Goal: Transaction & Acquisition: Obtain resource

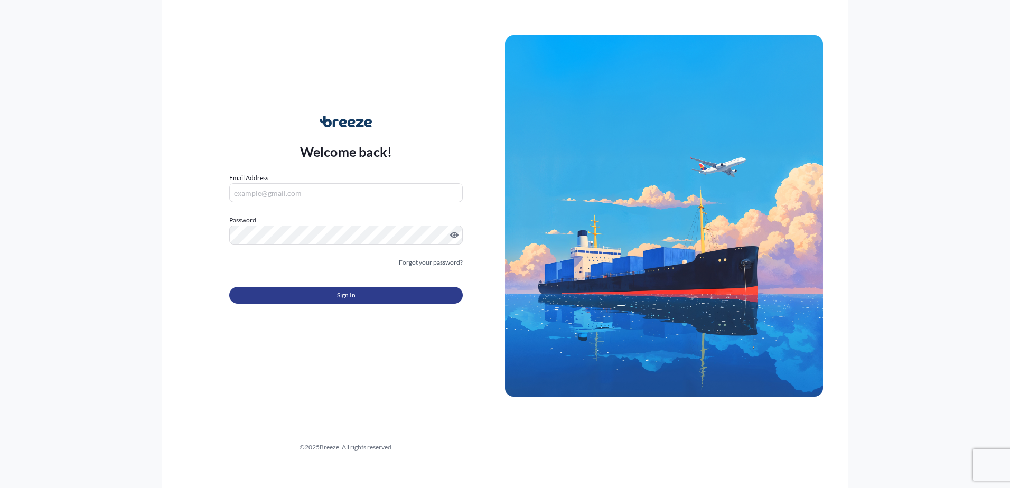
type input "[EMAIL_ADDRESS][DOMAIN_NAME]"
click at [332, 296] on button "Sign In" at bounding box center [346, 295] width 234 height 17
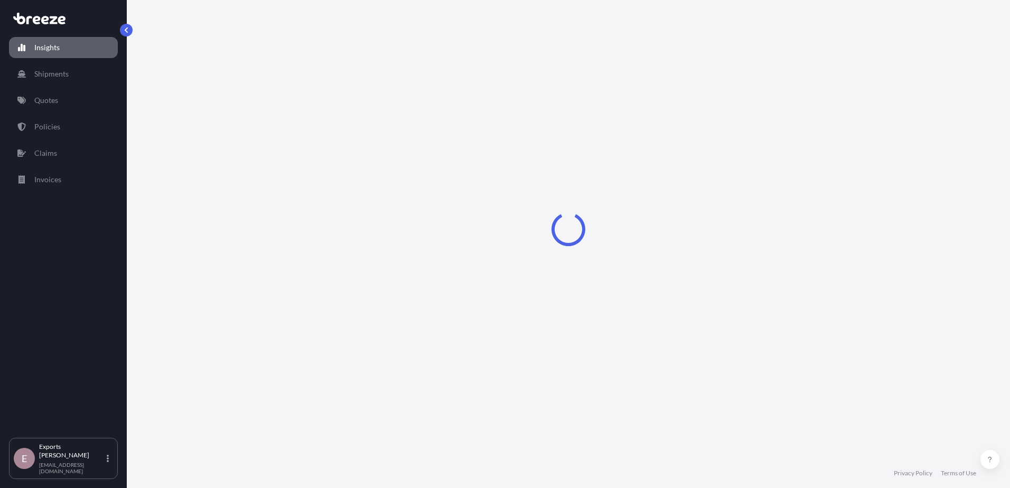
select select "2025"
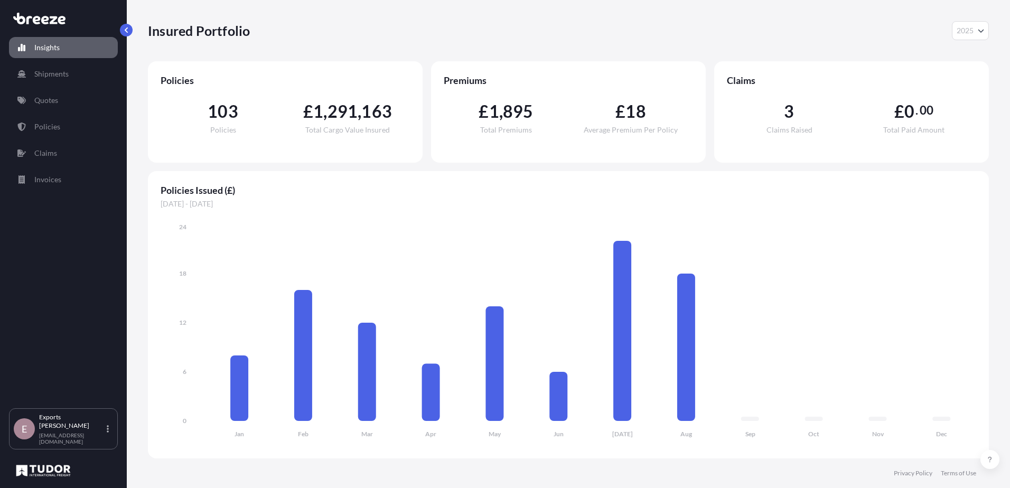
click at [58, 113] on div "Insights Shipments Quotes Policies Claims Invoices" at bounding box center [63, 217] width 109 height 381
click at [57, 108] on link "Quotes" at bounding box center [63, 100] width 109 height 21
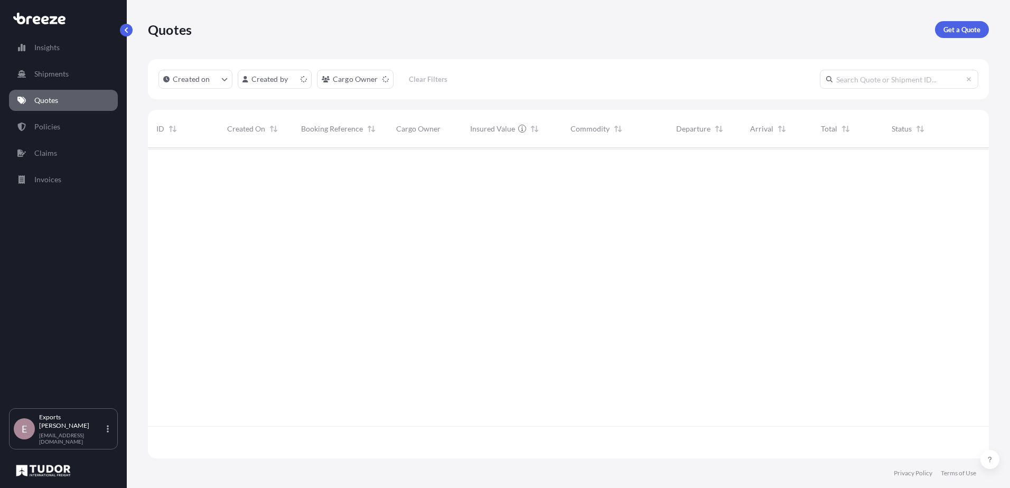
scroll to position [309, 833]
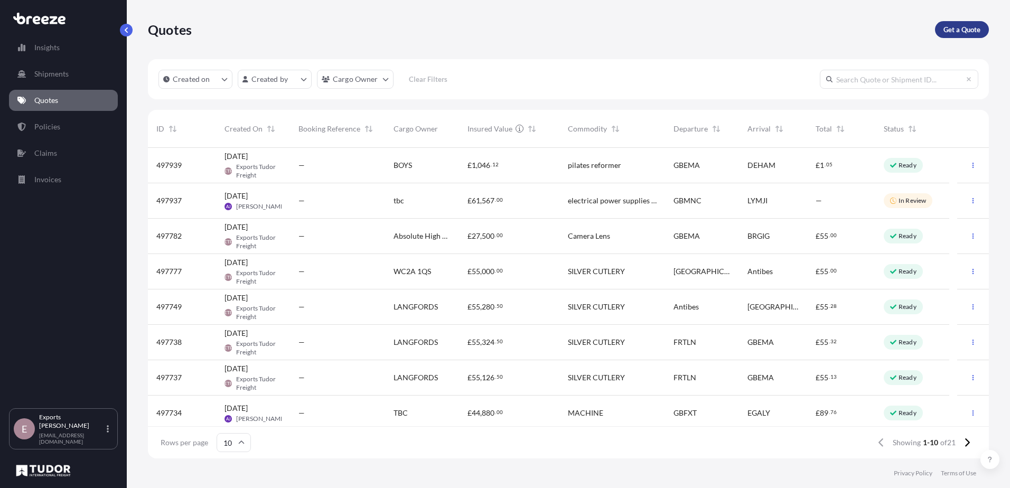
click at [962, 32] on p "Get a Quote" at bounding box center [962, 29] width 37 height 11
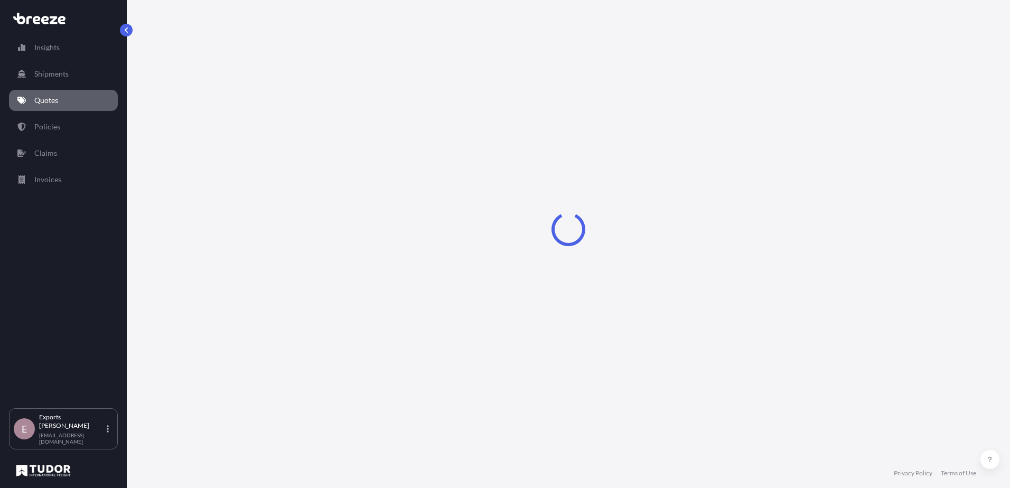
select select "Sea"
select select "1"
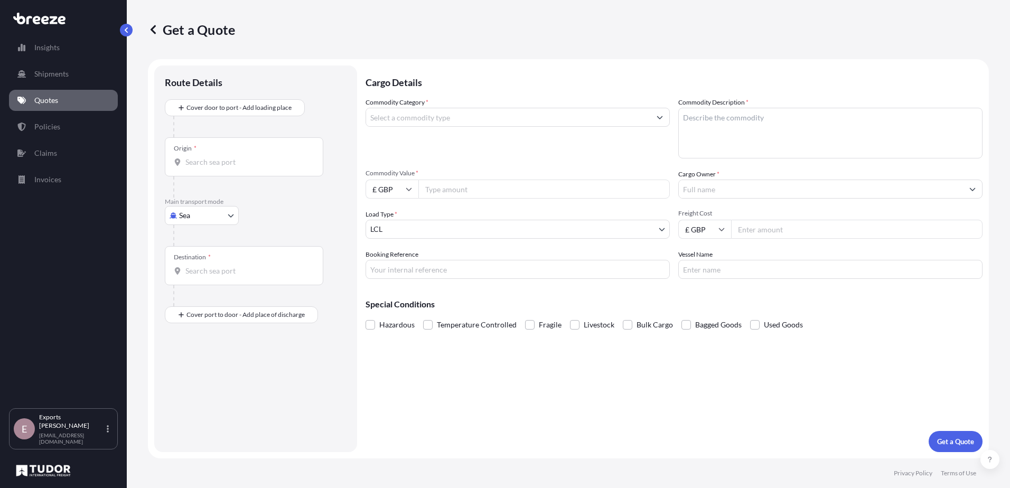
click at [204, 217] on body "Insights Shipments Quotes Policies Claims Invoices E Exports Tudor Freight [EMA…" at bounding box center [505, 244] width 1010 height 488
click at [194, 257] on span "Air" at bounding box center [190, 262] width 11 height 11
select select "Air"
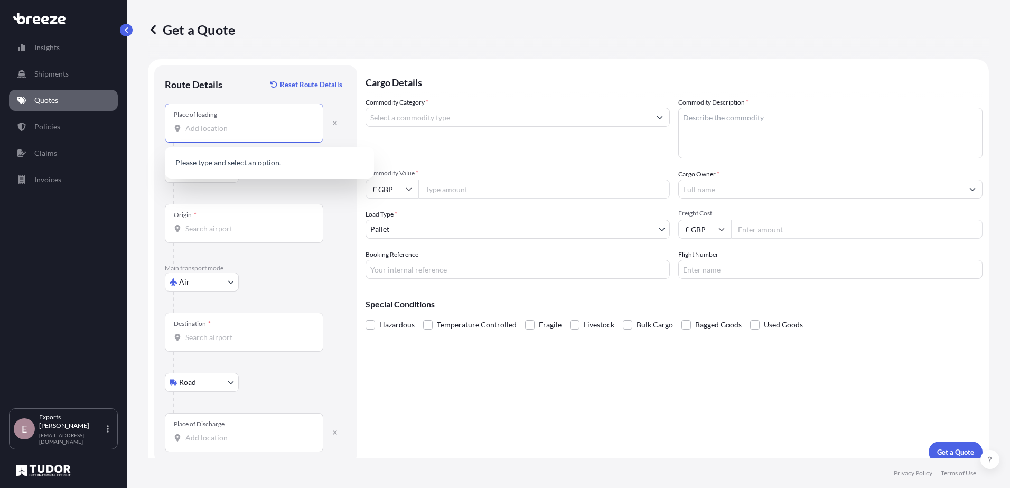
click at [189, 129] on input "Place of loading" at bounding box center [247, 128] width 125 height 11
click at [225, 130] on input "Place of loading" at bounding box center [247, 128] width 125 height 11
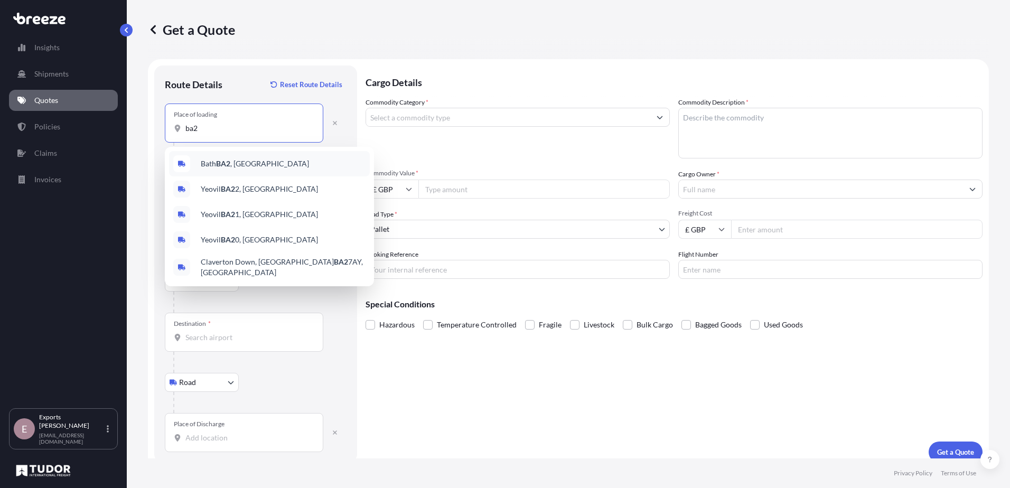
click at [227, 157] on div "Bath BA2 , [GEOGRAPHIC_DATA]" at bounding box center [269, 163] width 201 height 25
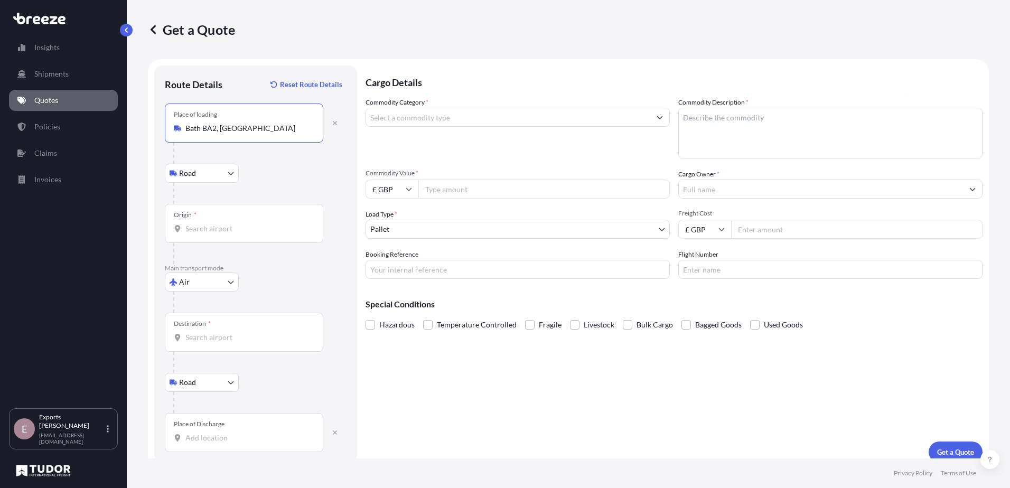
type input "Bath BA2, [GEOGRAPHIC_DATA]"
click at [238, 232] on input "Origin *" at bounding box center [247, 229] width 125 height 11
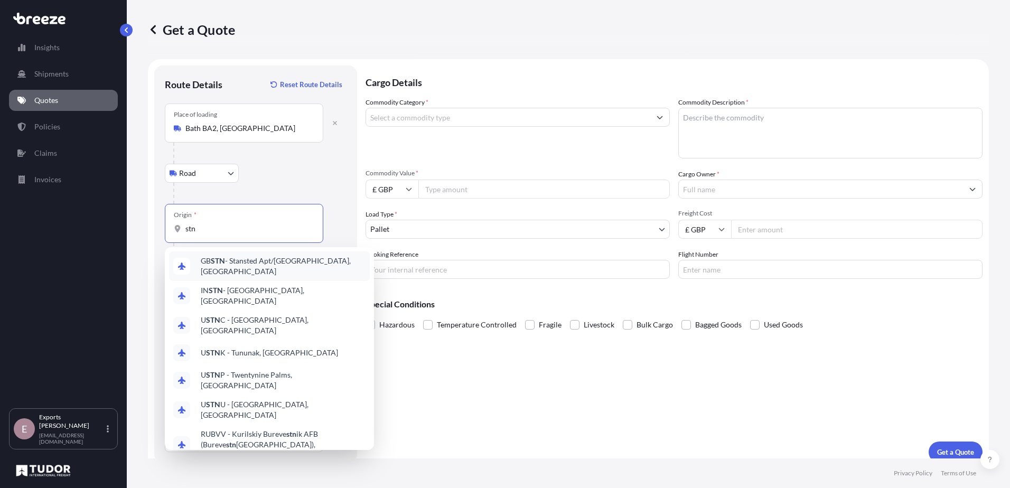
click at [248, 261] on span "GB STN - Stansted Apt/[GEOGRAPHIC_DATA], [GEOGRAPHIC_DATA]" at bounding box center [283, 266] width 165 height 21
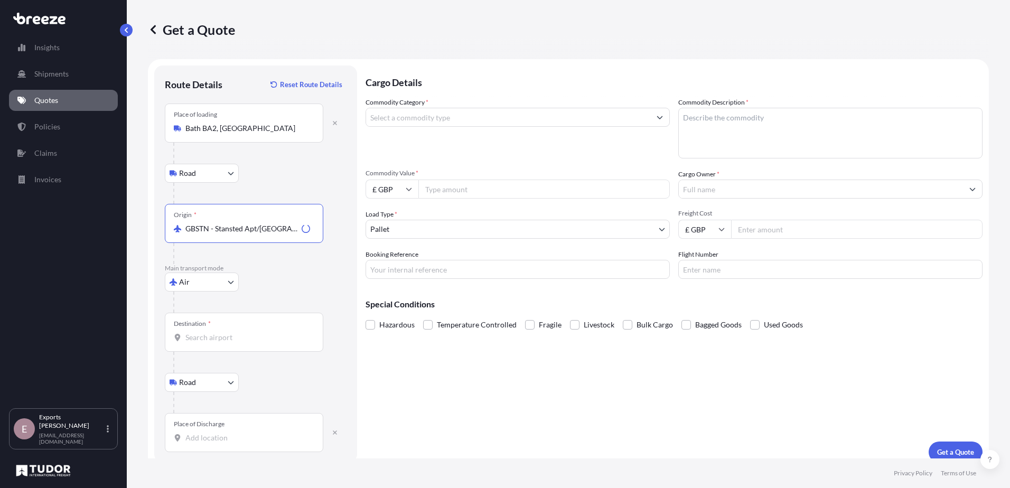
type input "GBSTN - Stansted Apt/[GEOGRAPHIC_DATA], [GEOGRAPHIC_DATA]"
click at [230, 337] on input "Destination *" at bounding box center [247, 337] width 125 height 11
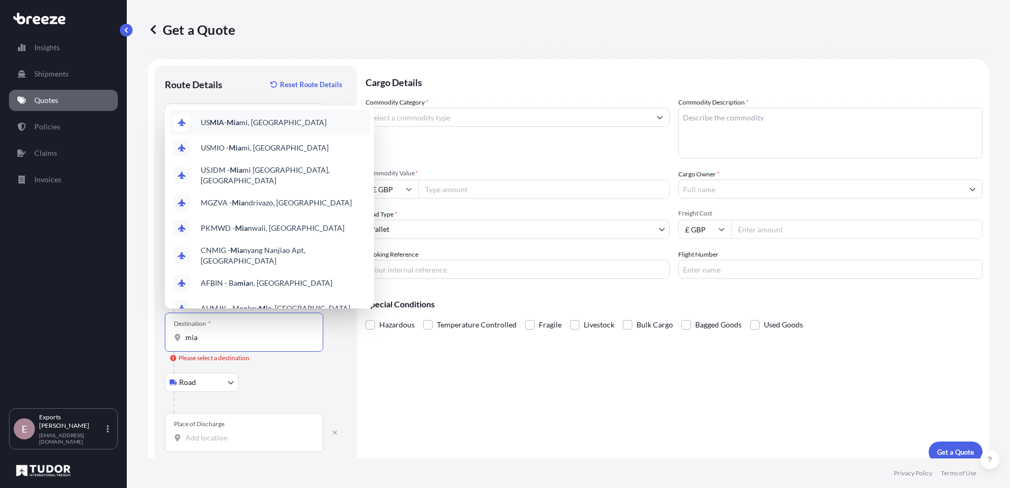
click at [274, 119] on span "US MIA - Mia mi, [GEOGRAPHIC_DATA]" at bounding box center [264, 122] width 126 height 11
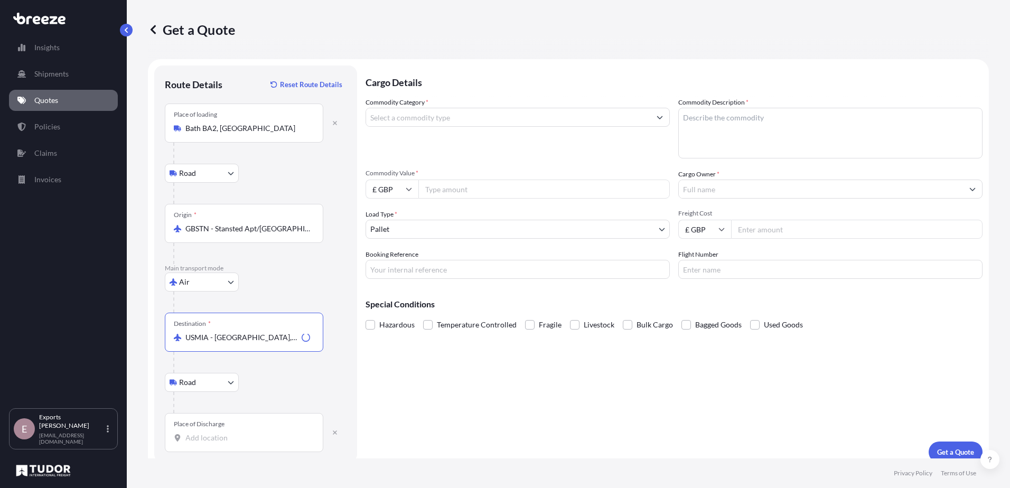
type input "USMIA - [GEOGRAPHIC_DATA], [GEOGRAPHIC_DATA]"
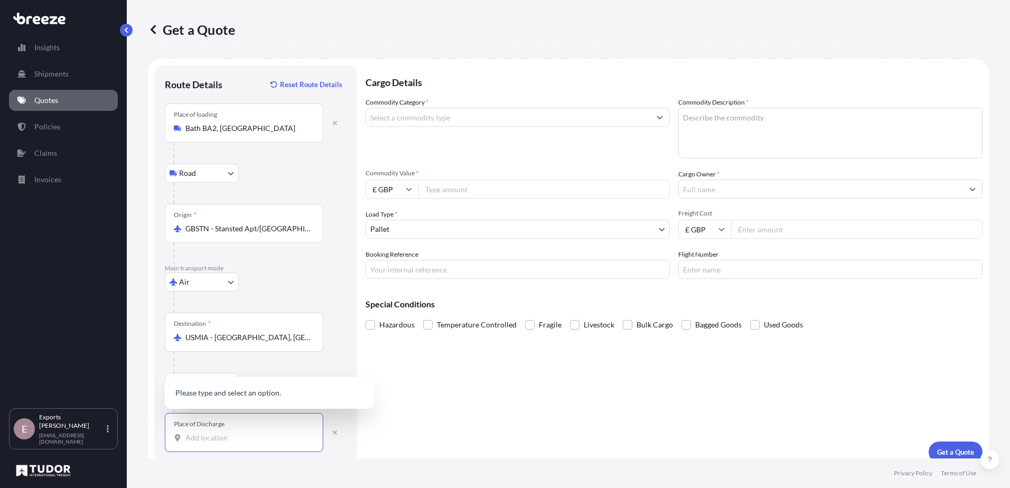
click at [212, 436] on input "Place of Discharge" at bounding box center [247, 438] width 125 height 11
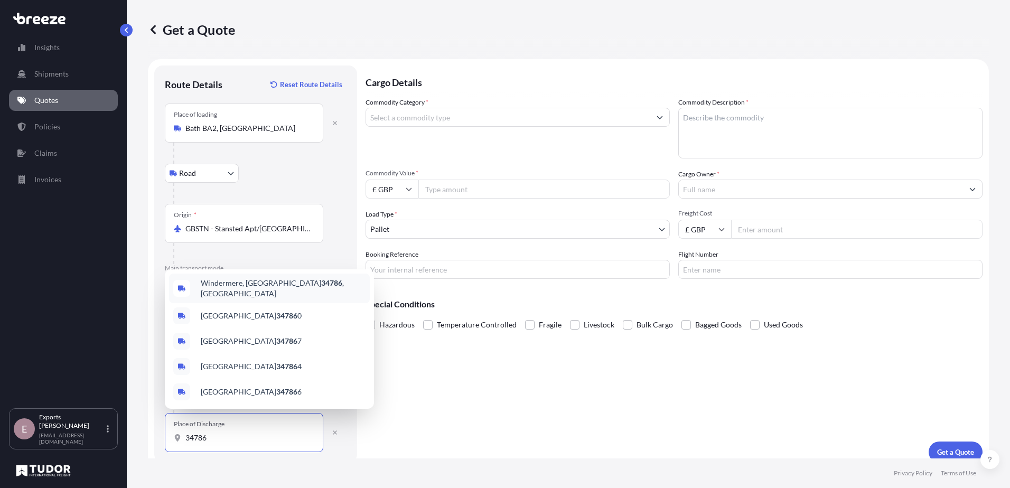
click at [235, 295] on span "Windermere, [GEOGRAPHIC_DATA] 34786 , [GEOGRAPHIC_DATA]" at bounding box center [283, 288] width 165 height 21
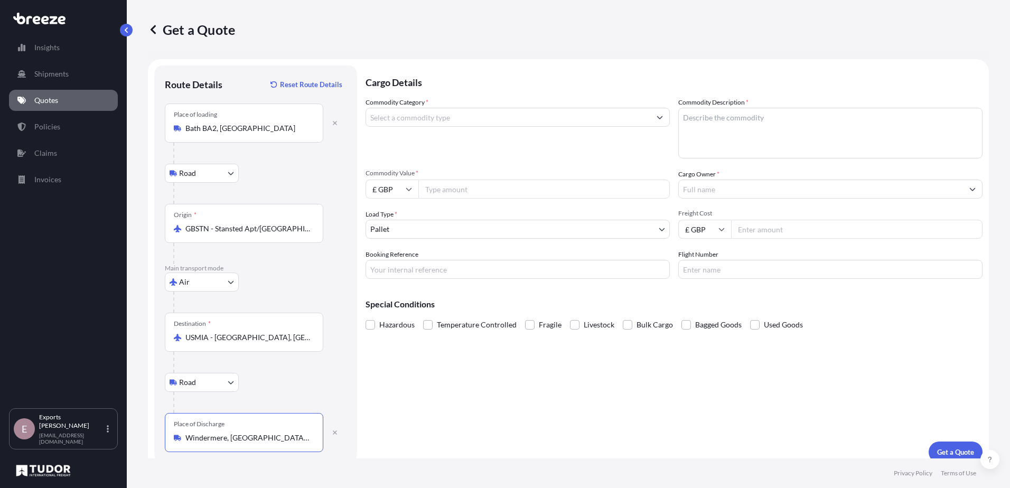
type input "Windermere, [GEOGRAPHIC_DATA] 34786, [GEOGRAPHIC_DATA]"
click at [431, 111] on input "Commodity Category *" at bounding box center [508, 117] width 284 height 19
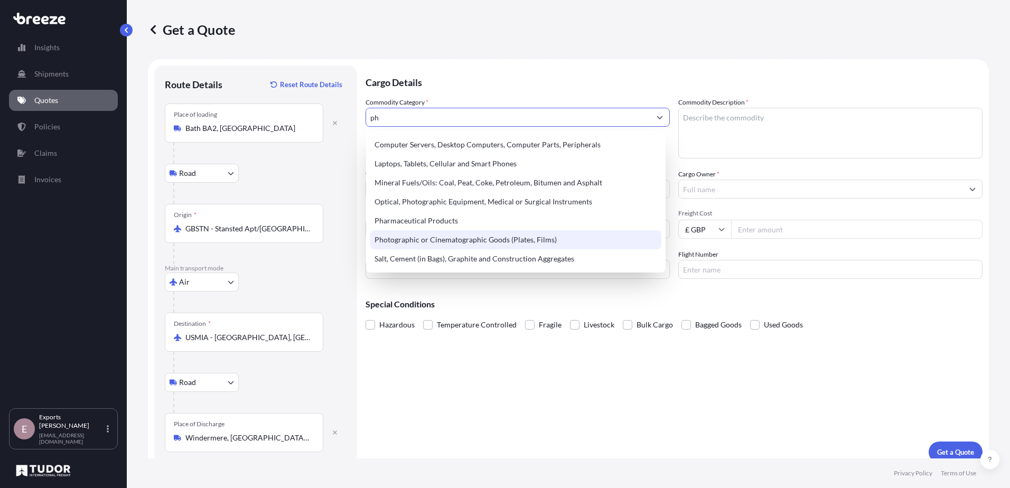
click at [543, 239] on div "Photographic or Cinematographic Goods (Plates, Films)" at bounding box center [515, 239] width 291 height 19
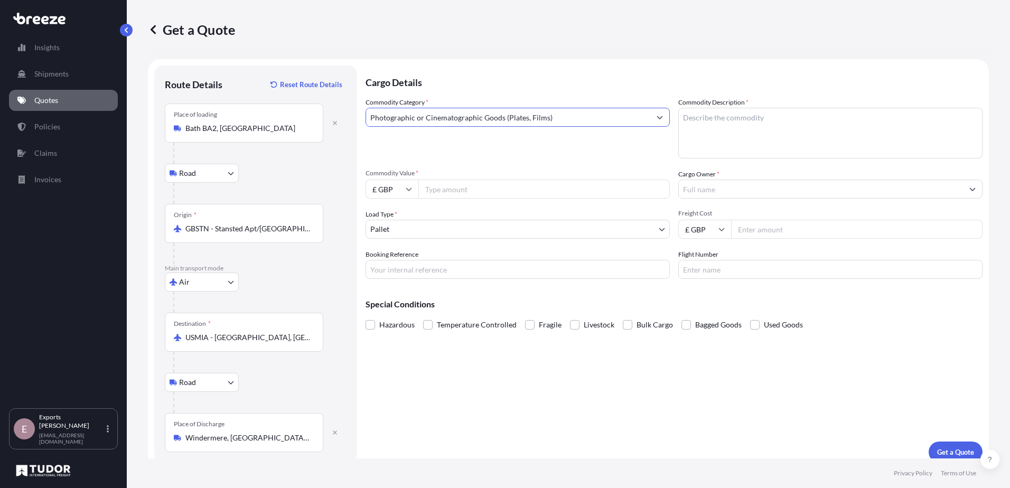
type input "Photographic or Cinematographic Goods (Plates, Films)"
click at [730, 116] on textarea "Commodity Description *" at bounding box center [830, 133] width 304 height 51
type textarea "Camera Lens"
click at [474, 193] on input "Commodity Value *" at bounding box center [544, 189] width 252 height 19
type input "32800"
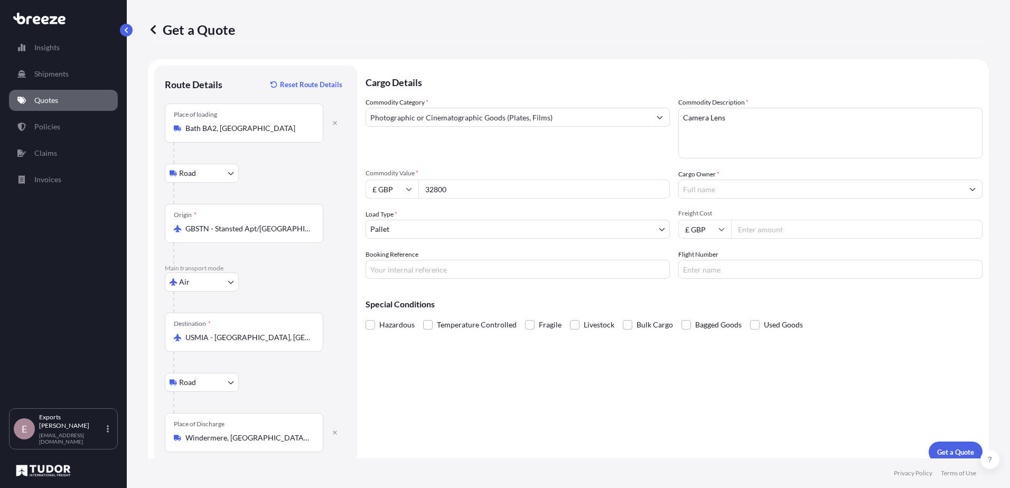
click at [705, 185] on input "Cargo Owner *" at bounding box center [821, 189] width 284 height 19
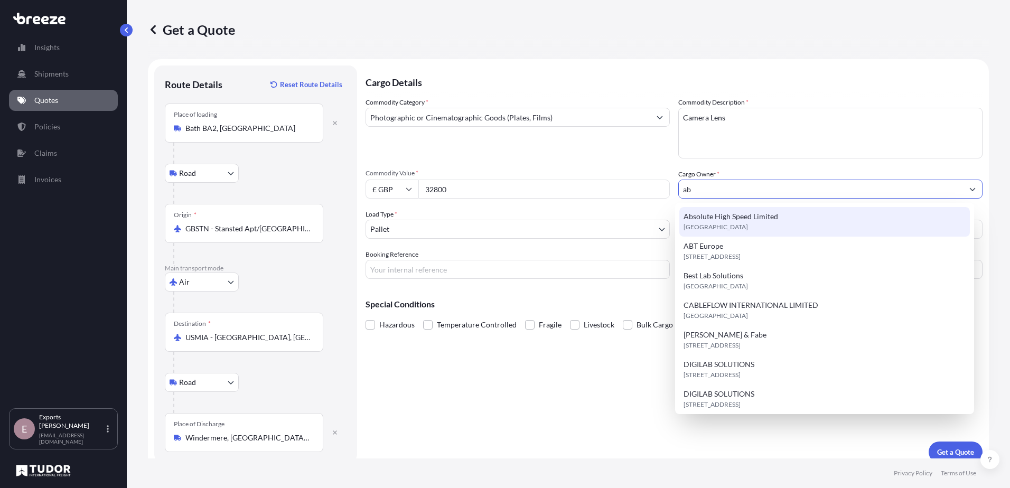
click at [784, 229] on div "Absolute High Speed Limited [GEOGRAPHIC_DATA]" at bounding box center [825, 222] width 291 height 30
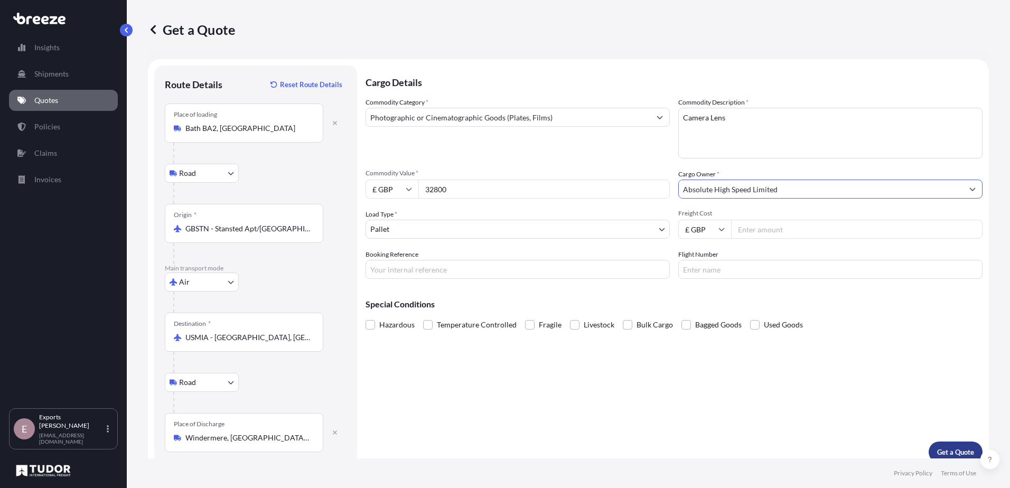
type input "Absolute High Speed Limited"
click at [946, 448] on p "Get a Quote" at bounding box center [955, 452] width 37 height 11
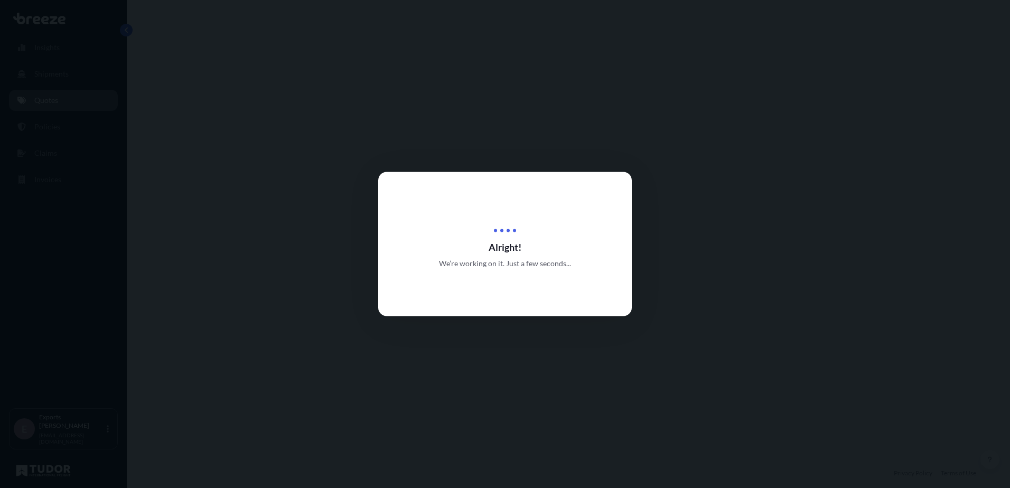
select select "Road"
select select "Air"
select select "Road"
select select "1"
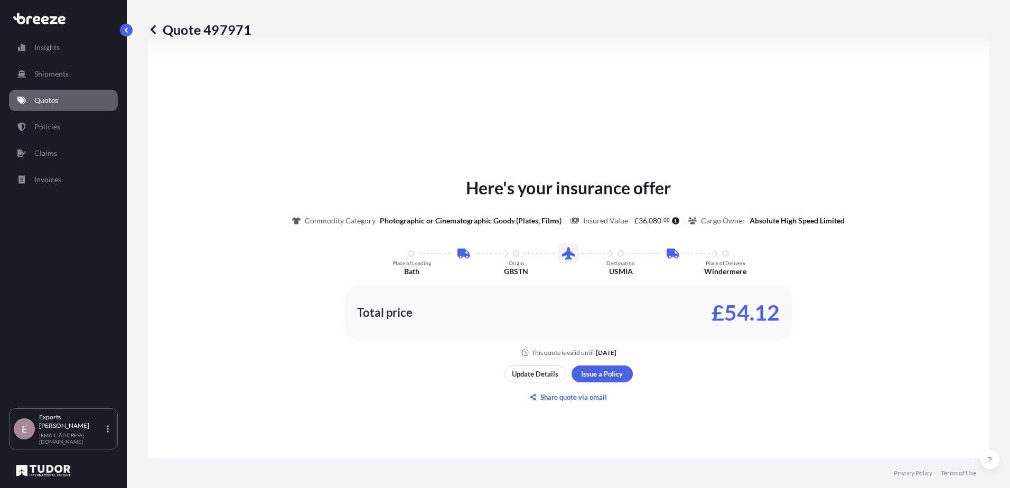
scroll to position [528, 0]
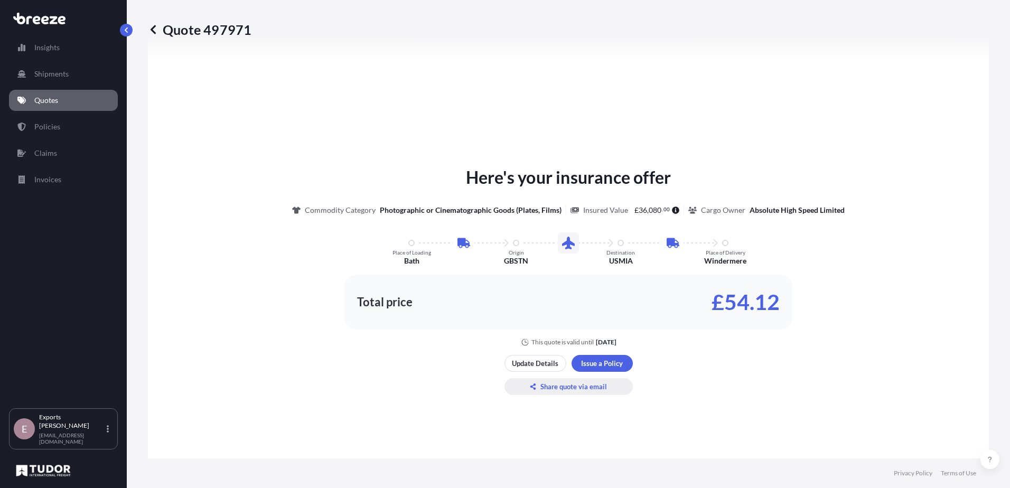
click at [572, 386] on p "Share quote via email" at bounding box center [574, 386] width 67 height 11
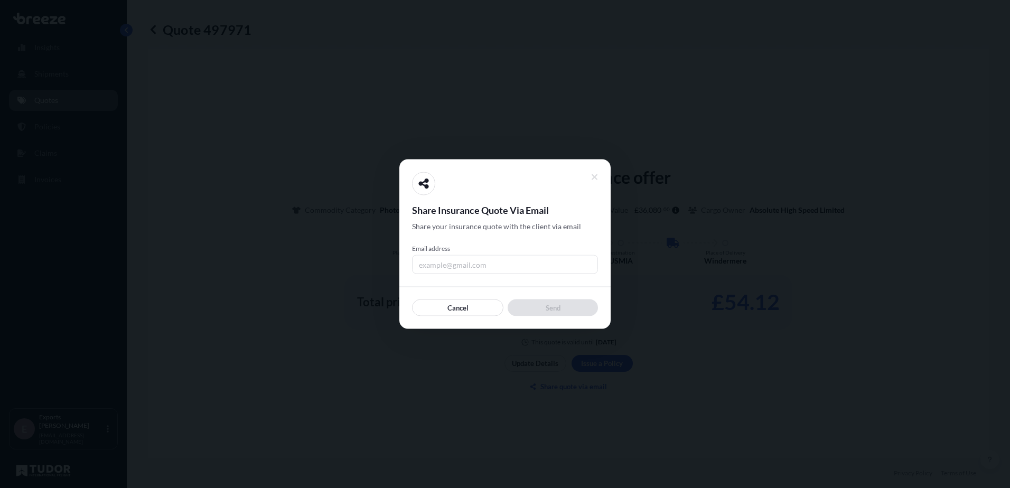
click at [451, 262] on input "Email address" at bounding box center [505, 264] width 186 height 19
type input "[PERSON_NAME][EMAIL_ADDRESS][DOMAIN_NAME]"
